Goal: Information Seeking & Learning: Learn about a topic

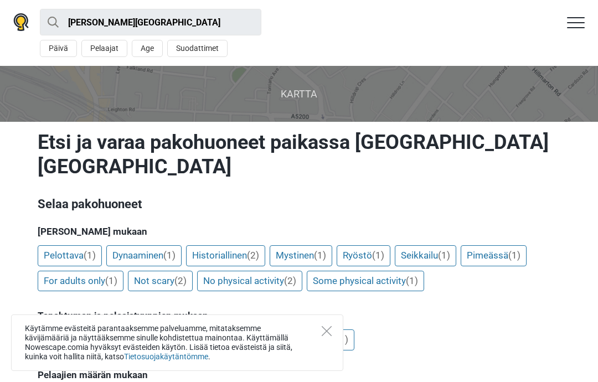
scroll to position [19, 0]
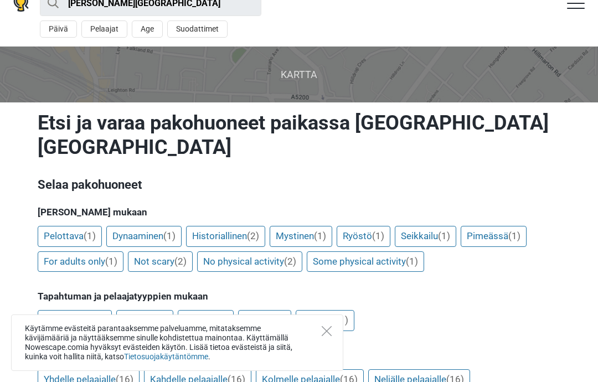
click at [317, 330] on div "Käytämme evästeitä parantaaksemme palveluamme, mitataksemme kävijämääriä ja näy…" at bounding box center [177, 342] width 332 height 56
click at [324, 335] on icon "Close" at bounding box center [326, 331] width 10 height 10
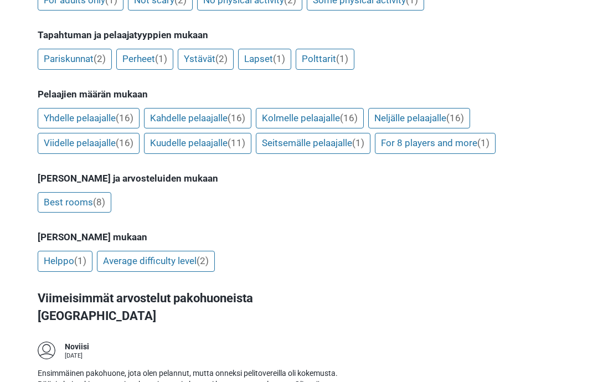
scroll to position [280, 0]
click at [339, 118] on link "Kolmelle pelaajalle (16)" at bounding box center [310, 118] width 108 height 21
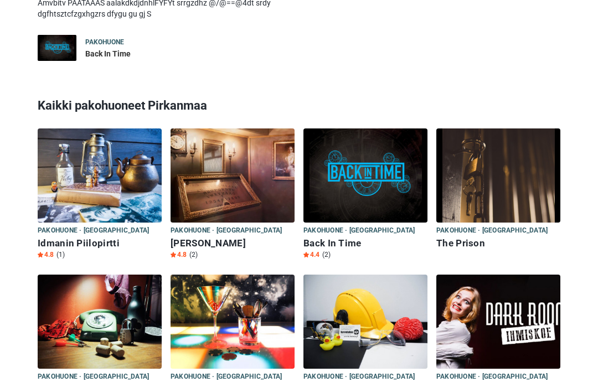
scroll to position [950, 0]
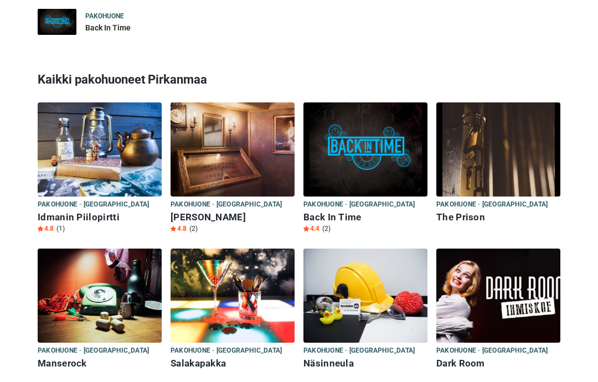
click at [538, 133] on img at bounding box center [498, 149] width 124 height 94
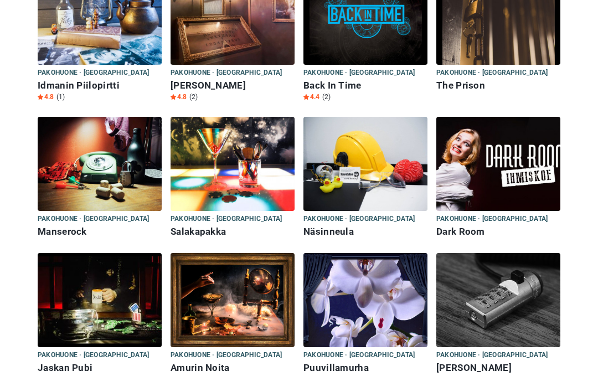
scroll to position [1080, 0]
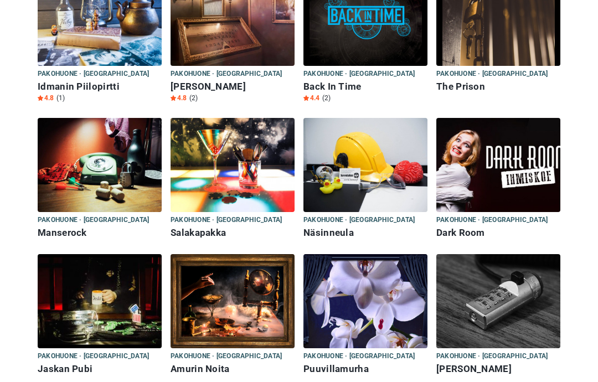
click at [392, 148] on img at bounding box center [365, 165] width 124 height 94
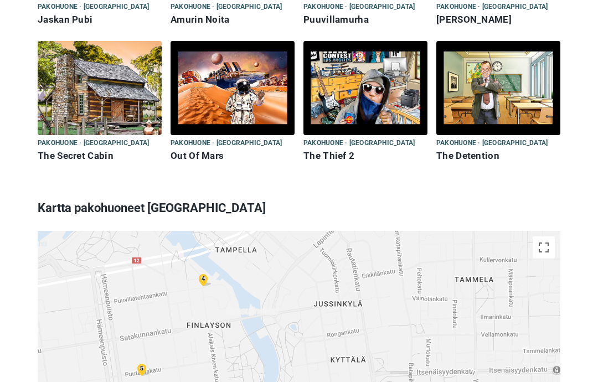
scroll to position [1424, 0]
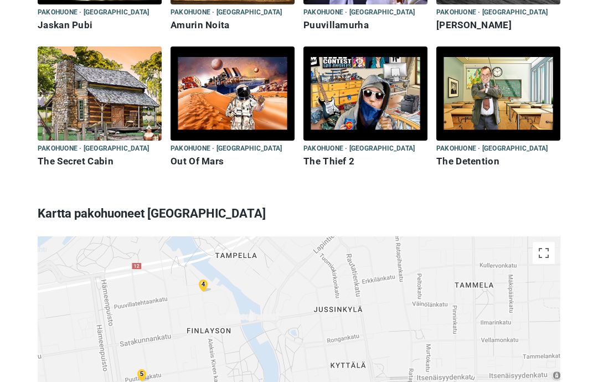
click at [484, 103] on img at bounding box center [498, 93] width 124 height 94
click at [50, 115] on img at bounding box center [100, 93] width 124 height 94
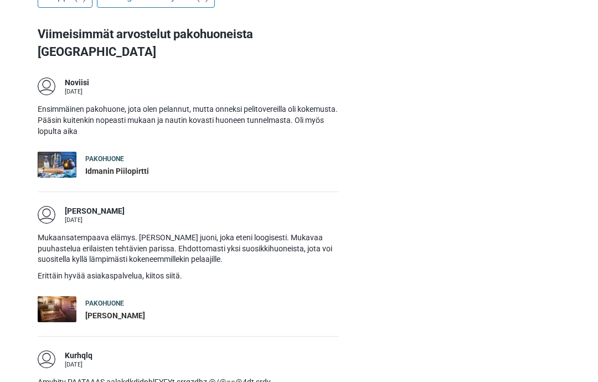
scroll to position [505, 0]
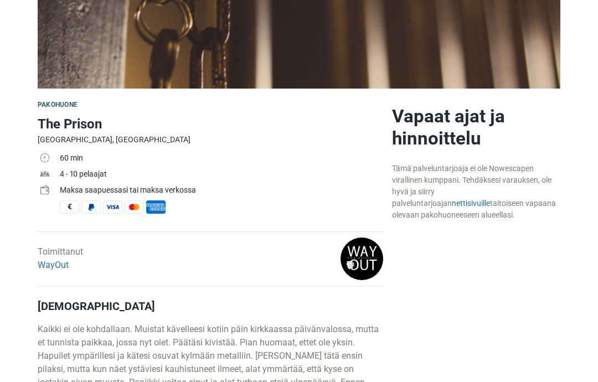
scroll to position [250, 0]
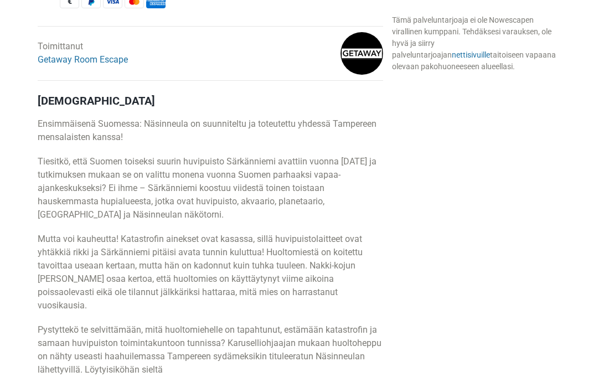
scroll to position [460, 0]
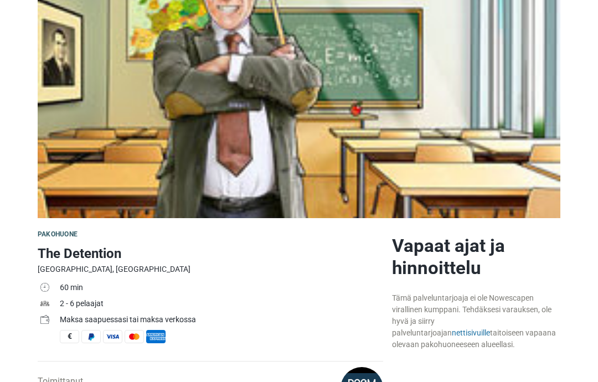
scroll to position [117, 0]
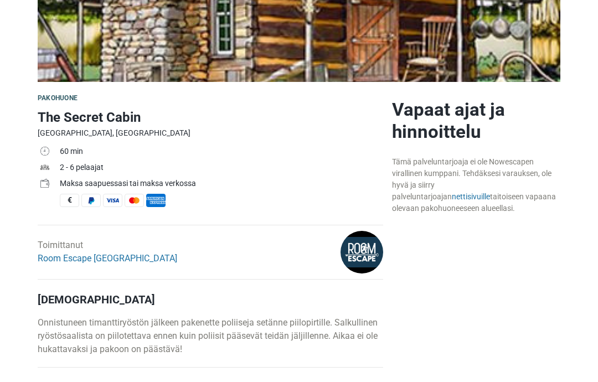
scroll to position [223, 0]
